Goal: Use online tool/utility: Use online tool/utility

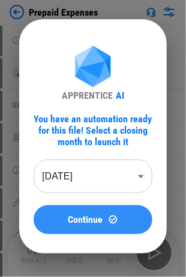
click at [91, 218] on span "Continue" at bounding box center [86, 220] width 35 height 10
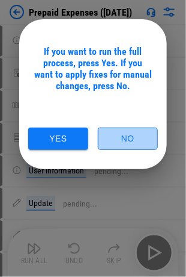
click at [138, 139] on button "No" at bounding box center [128, 138] width 60 height 22
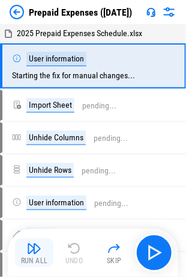
click at [34, 248] on img "button" at bounding box center [34, 248] width 14 height 14
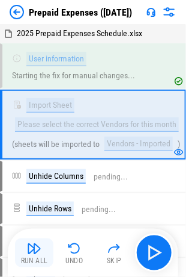
click at [35, 247] on img "button" at bounding box center [34, 248] width 14 height 14
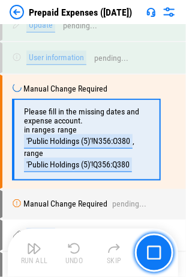
scroll to position [504, 0]
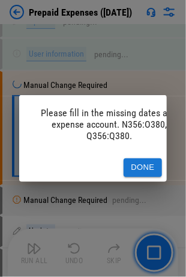
click at [137, 159] on button "Done" at bounding box center [143, 167] width 38 height 19
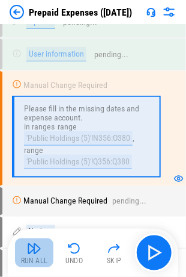
click at [28, 241] on img "button" at bounding box center [34, 248] width 14 height 14
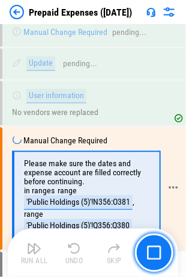
scroll to position [728, 0]
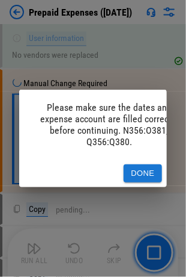
click at [136, 169] on button "Done" at bounding box center [143, 173] width 38 height 19
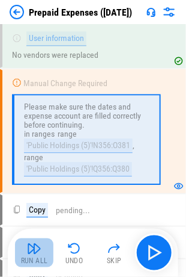
click at [34, 250] on img "button" at bounding box center [34, 248] width 14 height 14
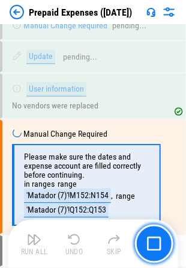
scroll to position [1737, 0]
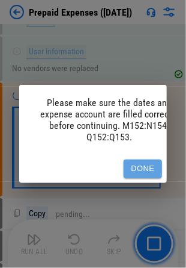
click at [138, 159] on button "Done" at bounding box center [143, 168] width 38 height 19
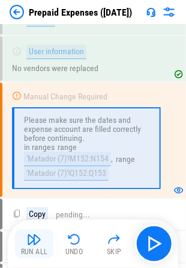
click at [33, 238] on img "button" at bounding box center [34, 239] width 14 height 14
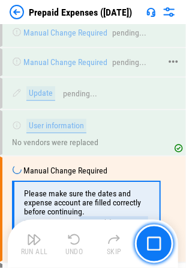
scroll to position [2670, 0]
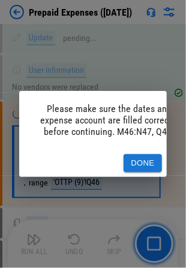
click at [139, 157] on button "Done" at bounding box center [143, 163] width 38 height 19
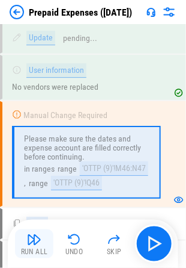
click at [34, 248] on div "Run All" at bounding box center [34, 251] width 27 height 7
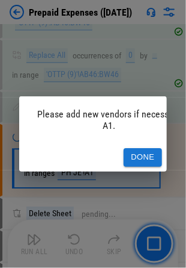
scroll to position [3044, 0]
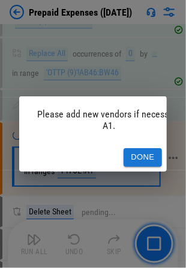
click at [137, 150] on button "Done" at bounding box center [143, 157] width 38 height 19
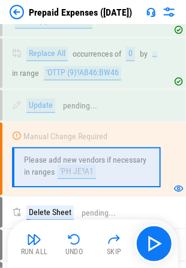
click at [31, 248] on div "Run All" at bounding box center [34, 251] width 27 height 7
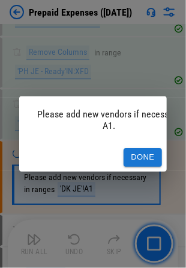
scroll to position [3498, 0]
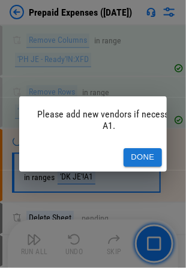
click at [139, 149] on button "Done" at bounding box center [143, 157] width 38 height 19
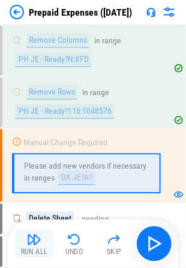
click at [32, 238] on img "button" at bounding box center [34, 239] width 14 height 14
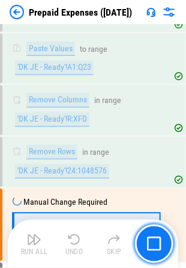
scroll to position [3952, 0]
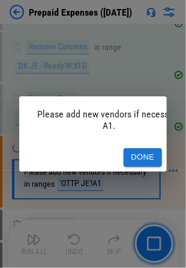
click at [135, 151] on button "Done" at bounding box center [143, 157] width 38 height 19
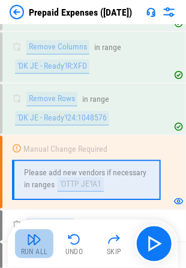
click at [37, 243] on img "button" at bounding box center [34, 239] width 14 height 14
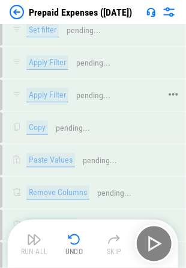
scroll to position [9669, 0]
